Goal: Transaction & Acquisition: Purchase product/service

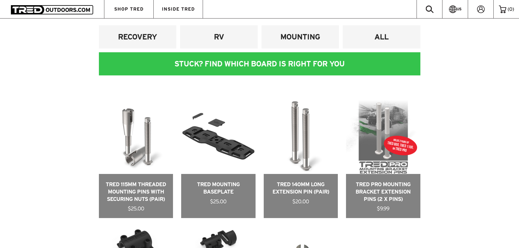
scroll to position [245, 0]
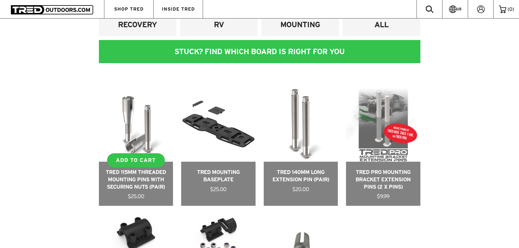
click at [146, 133] on link at bounding box center [136, 147] width 74 height 119
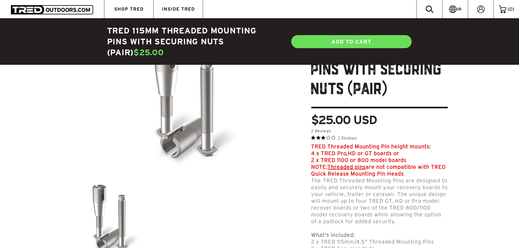
scroll to position [54, 0]
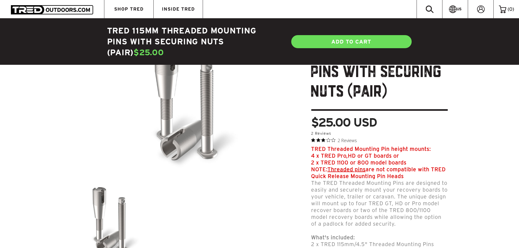
click at [320, 140] on icon "Rated 3 out of 5 stars from 2 reviews. Jump to reviews." at bounding box center [318, 140] width 4 height 4
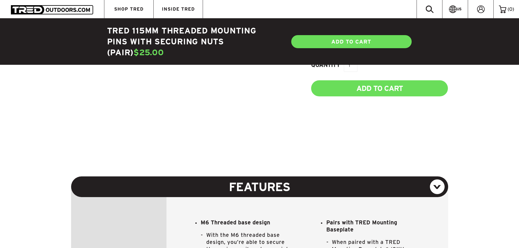
scroll to position [194, 0]
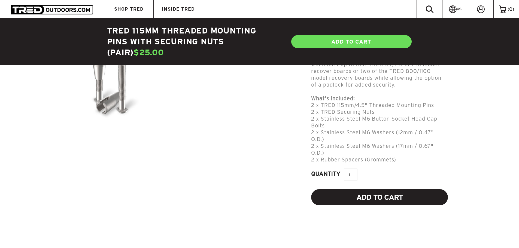
click at [332, 198] on input "Add to Cart" at bounding box center [379, 197] width 137 height 16
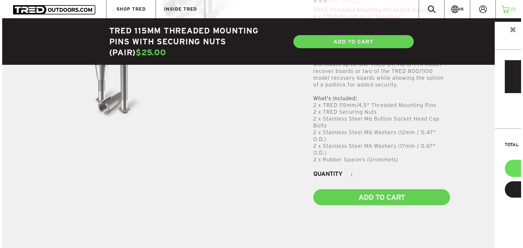
scroll to position [0, 0]
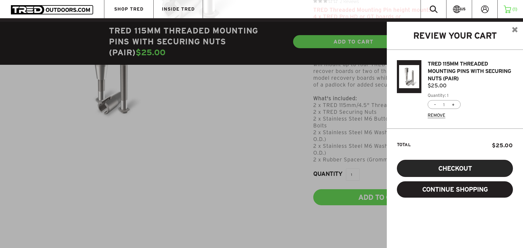
click at [443, 163] on button "Checkout" at bounding box center [455, 168] width 116 height 17
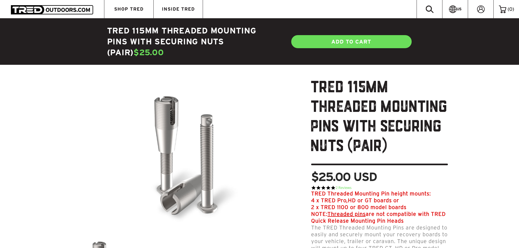
scroll to position [109, 0]
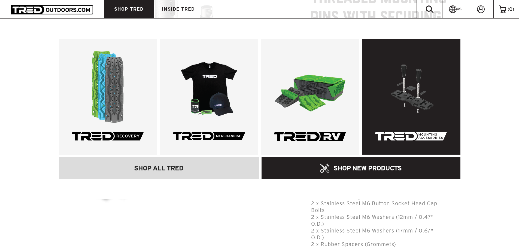
click at [426, 96] on link at bounding box center [411, 97] width 98 height 116
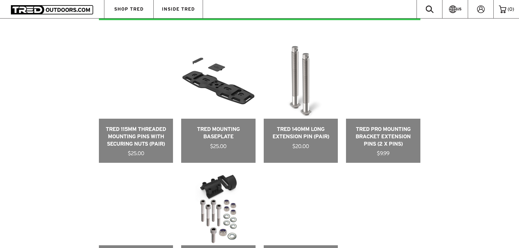
scroll to position [272, 0]
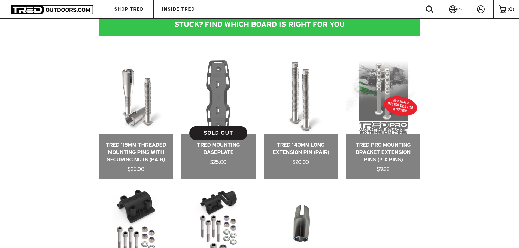
click at [224, 108] on link at bounding box center [218, 119] width 74 height 119
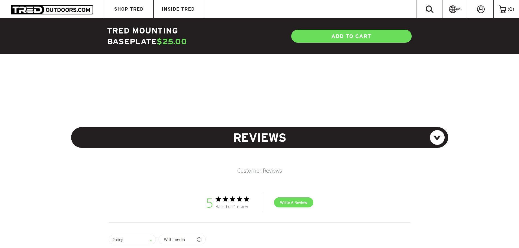
scroll to position [327, 0]
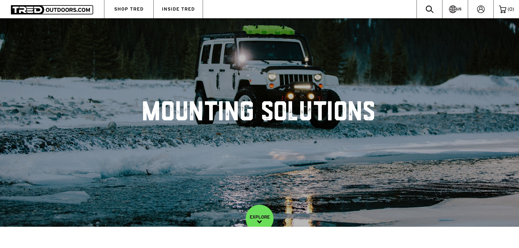
scroll to position [272, 0]
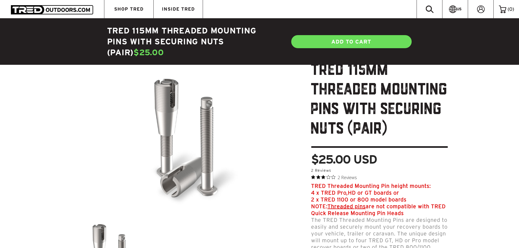
scroll to position [27, 0]
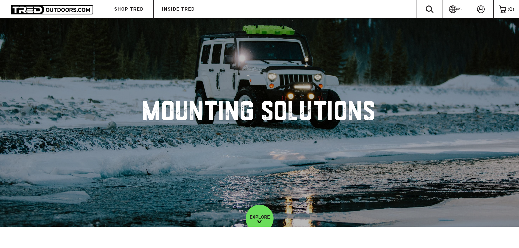
scroll to position [245, 0]
